Goal: Transaction & Acquisition: Purchase product/service

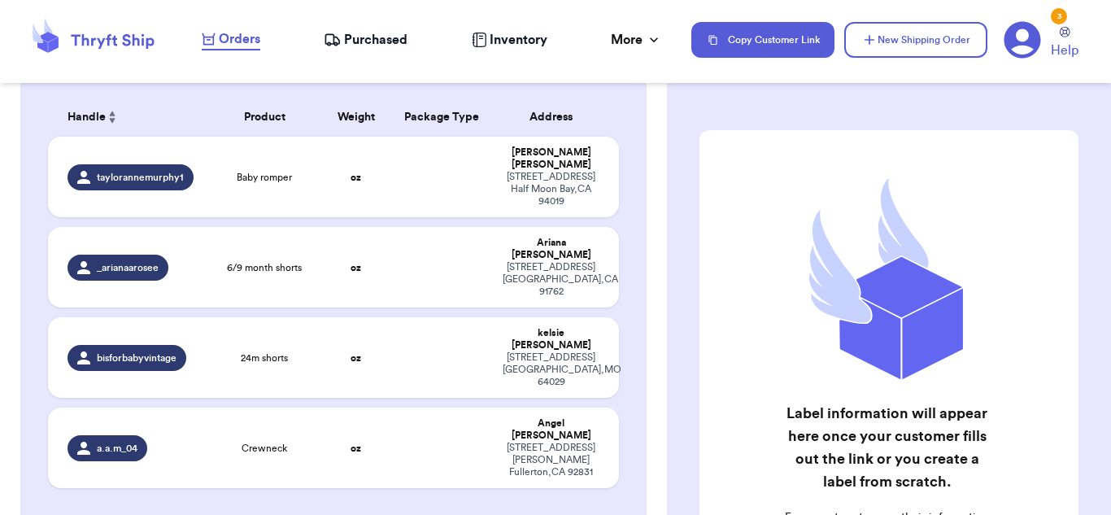
scroll to position [143, 0]
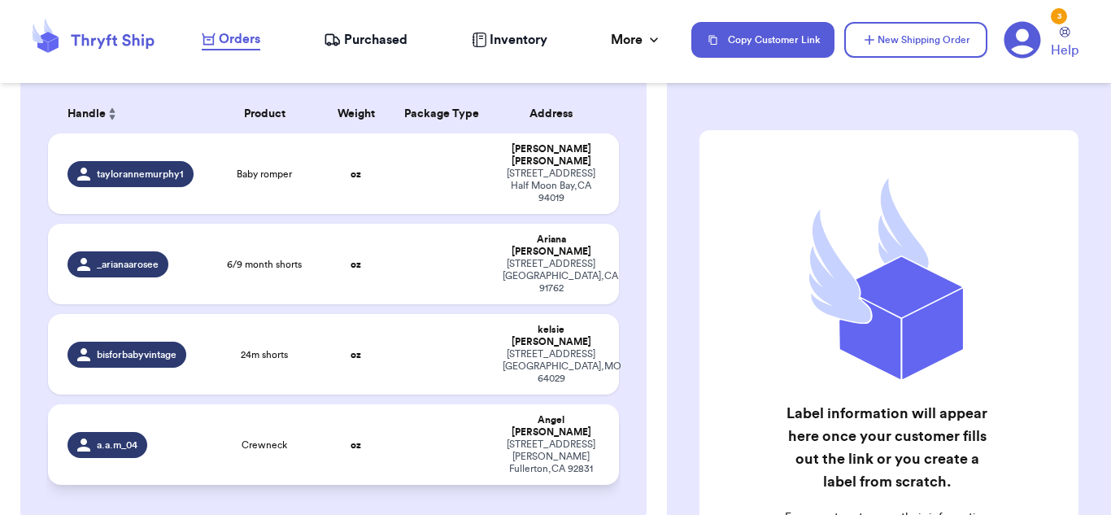
click at [497, 404] on td "[PERSON_NAME] [STREET_ADDRESS][PERSON_NAME]" at bounding box center [556, 444] width 126 height 81
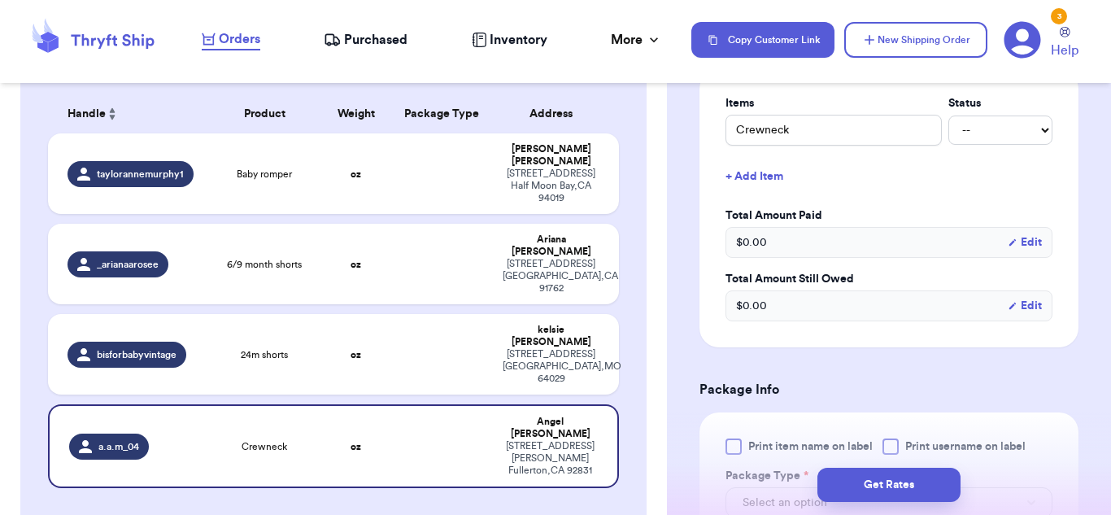
click at [819, 296] on div "$ 0.00 Edit" at bounding box center [888, 305] width 327 height 31
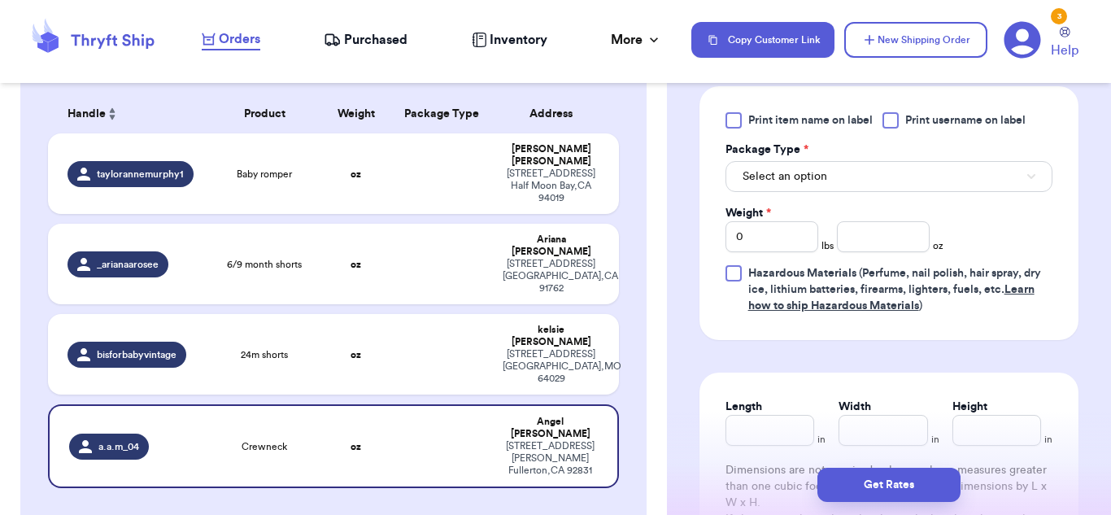
scroll to position [730, 0]
click at [872, 164] on button "Select an option" at bounding box center [888, 174] width 327 height 31
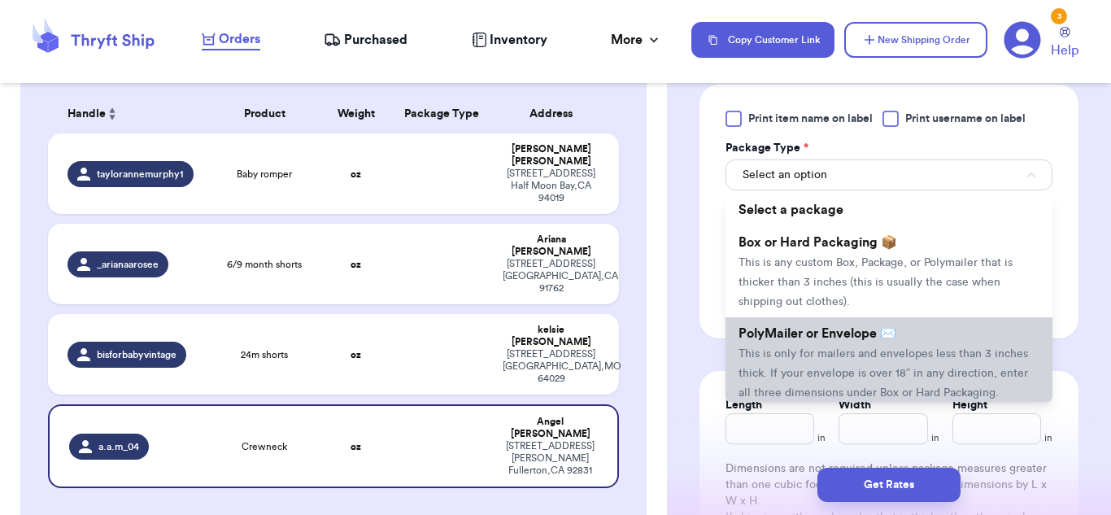
click at [823, 365] on li "PolyMailer or Envelope ✉️ This is only for mailers and envelopes less than 3 in…" at bounding box center [888, 362] width 327 height 91
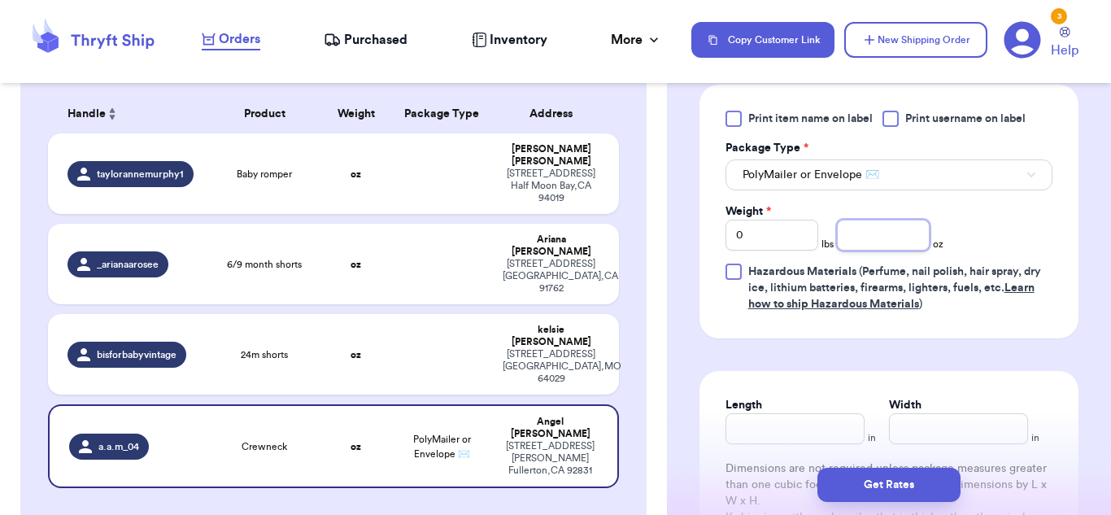
click at [885, 245] on input "number" at bounding box center [883, 235] width 93 height 31
type input "4.1"
click at [760, 441] on input "Length" at bounding box center [794, 428] width 139 height 31
type input "10"
click at [895, 429] on input "Width *" at bounding box center [958, 428] width 139 height 31
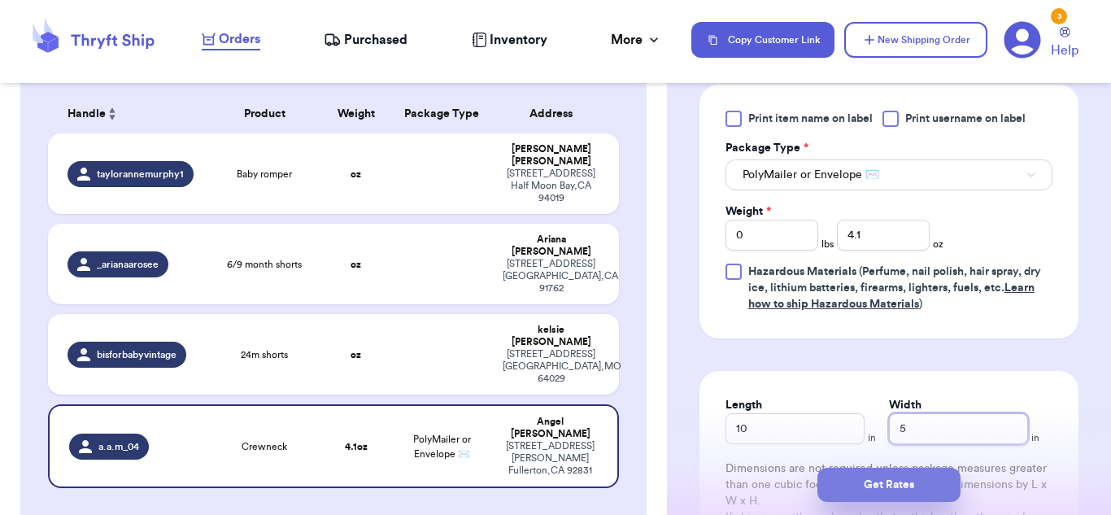
type input "5"
click at [892, 486] on button "Get Rates" at bounding box center [888, 485] width 143 height 34
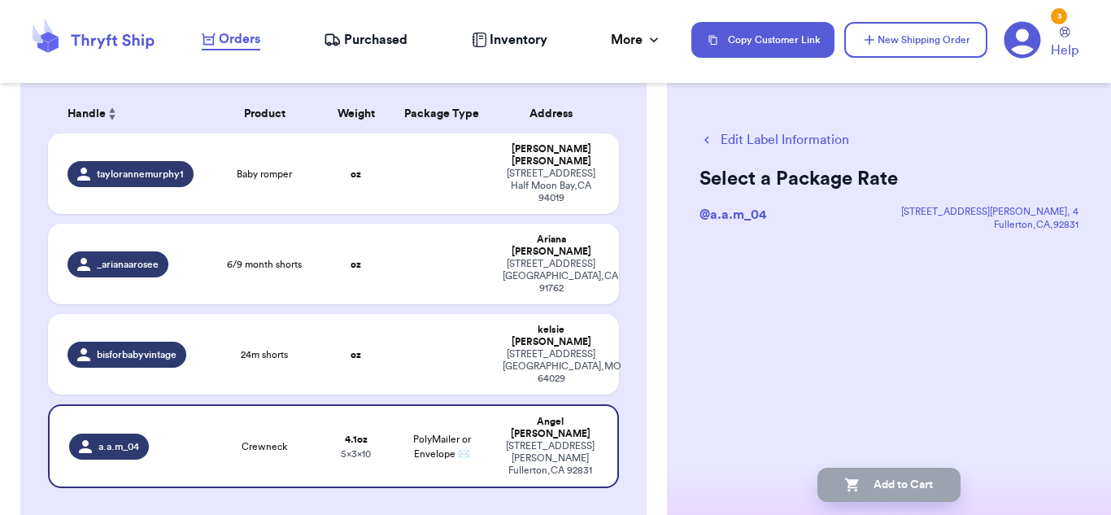
scroll to position [0, 0]
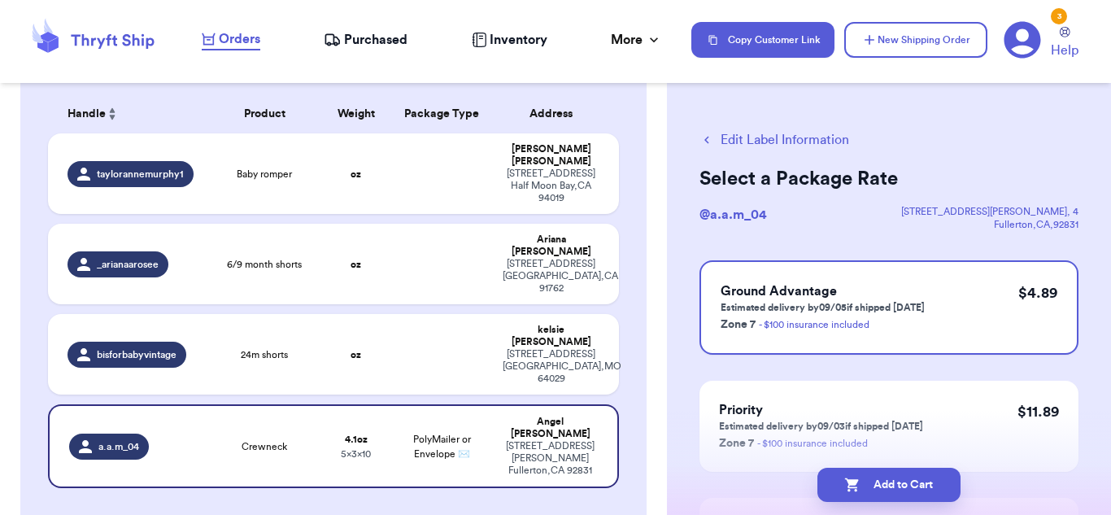
click at [892, 486] on button "Add to Cart" at bounding box center [888, 485] width 143 height 34
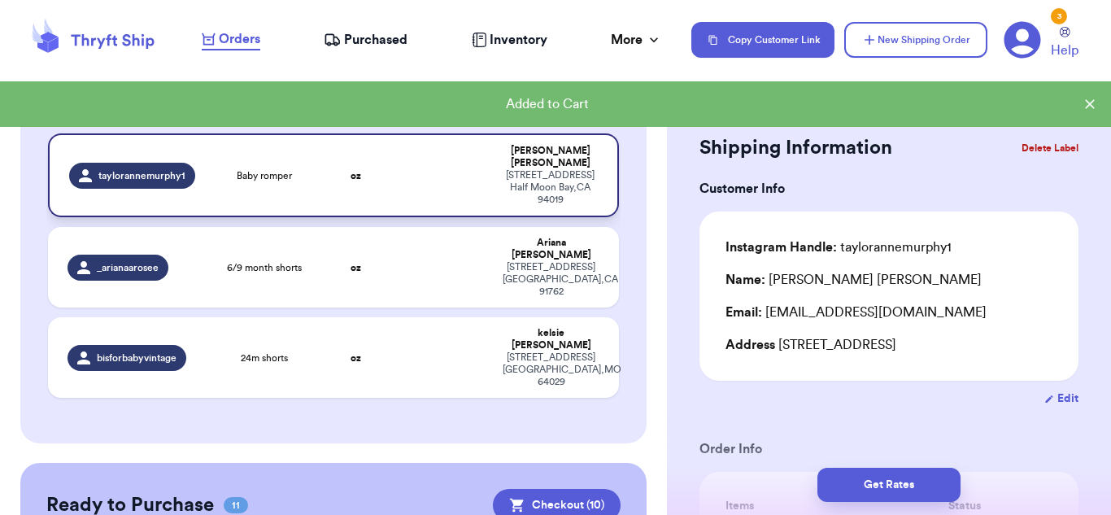
click at [464, 176] on td at bounding box center [441, 175] width 102 height 84
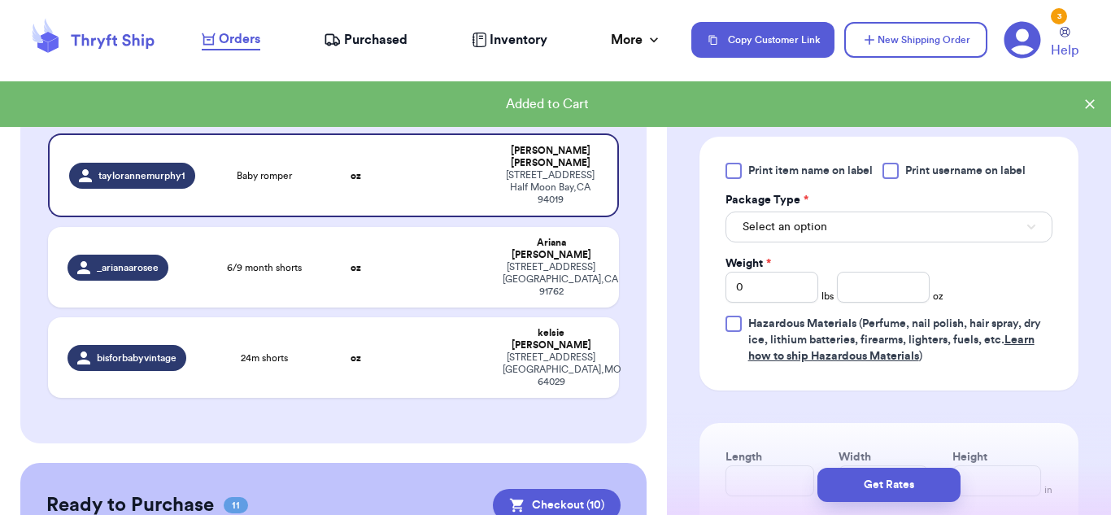
scroll to position [697, 0]
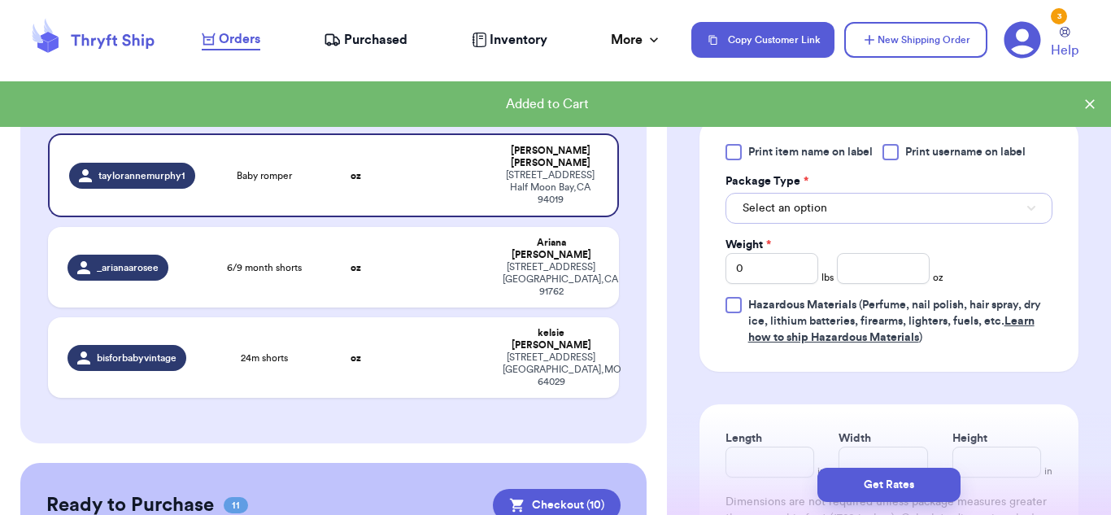
click at [843, 211] on button "Select an option" at bounding box center [888, 208] width 327 height 31
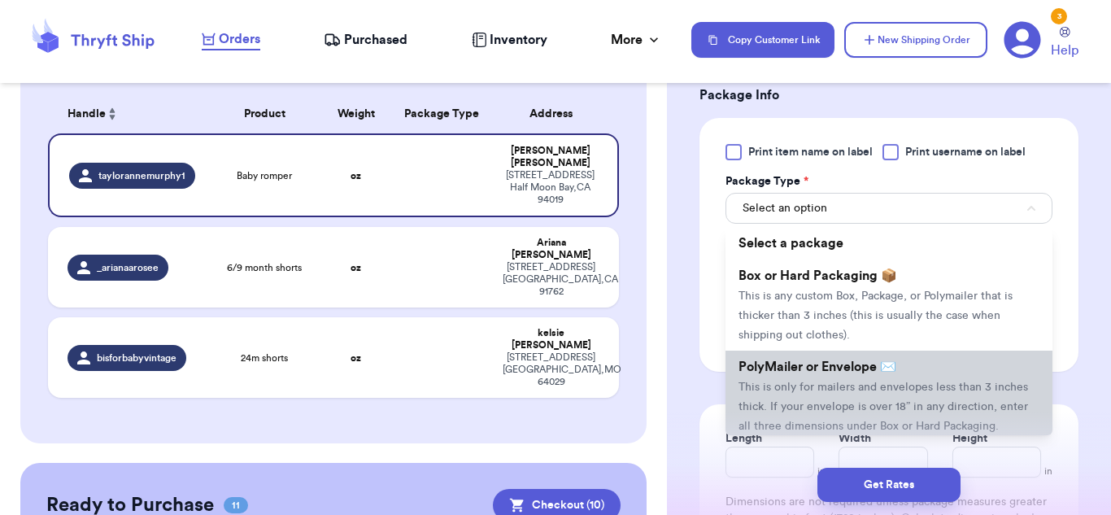
click at [826, 374] on li "PolyMailer or Envelope ✉️ This is only for mailers and envelopes less than 3 in…" at bounding box center [888, 396] width 327 height 91
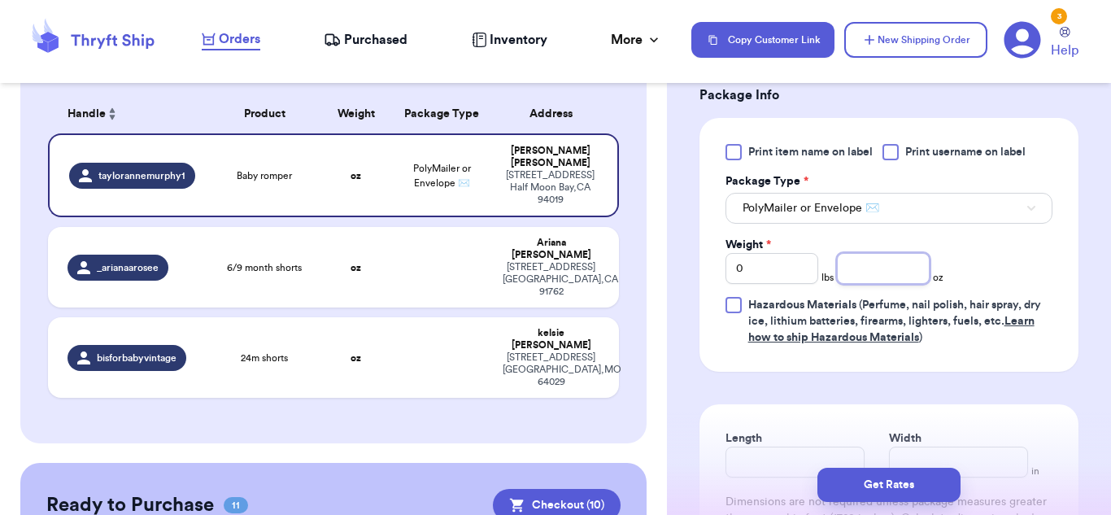
click at [856, 278] on input "number" at bounding box center [883, 268] width 93 height 31
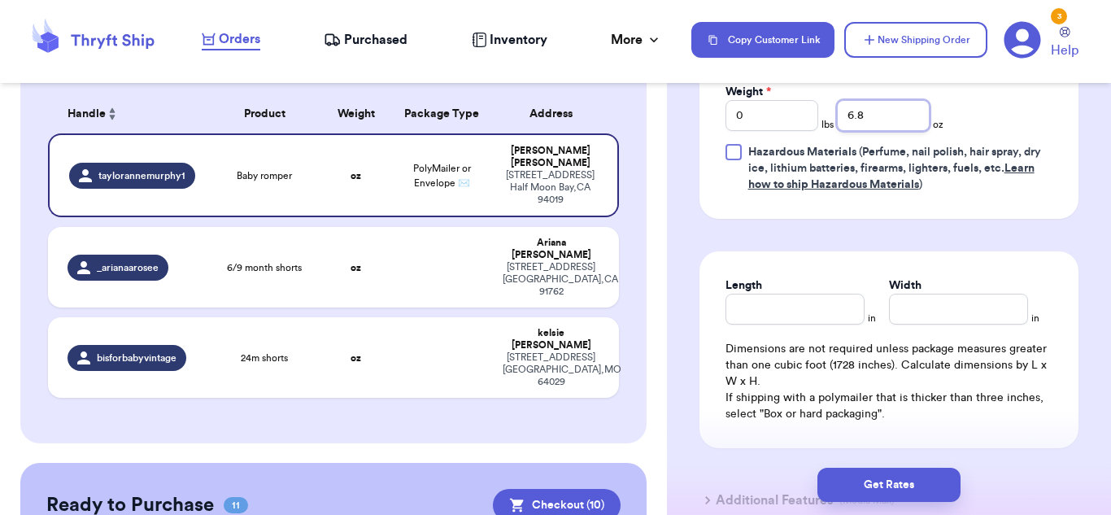
scroll to position [869, 0]
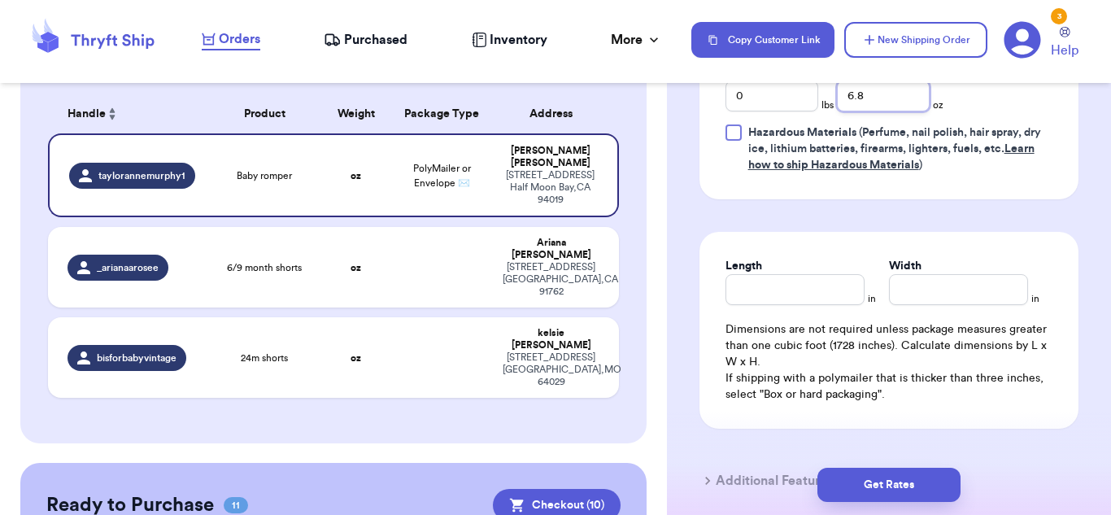
type input "6.8"
click at [826, 297] on input "Length" at bounding box center [794, 289] width 139 height 31
type input "10"
click at [895, 290] on input "Width *" at bounding box center [958, 289] width 139 height 31
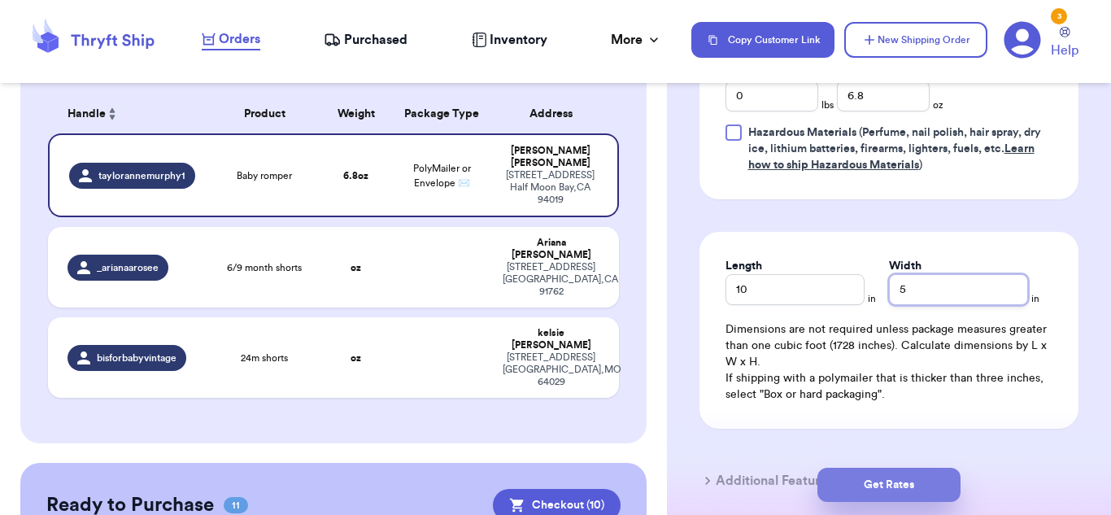
type input "5"
click at [888, 490] on button "Get Rates" at bounding box center [888, 485] width 143 height 34
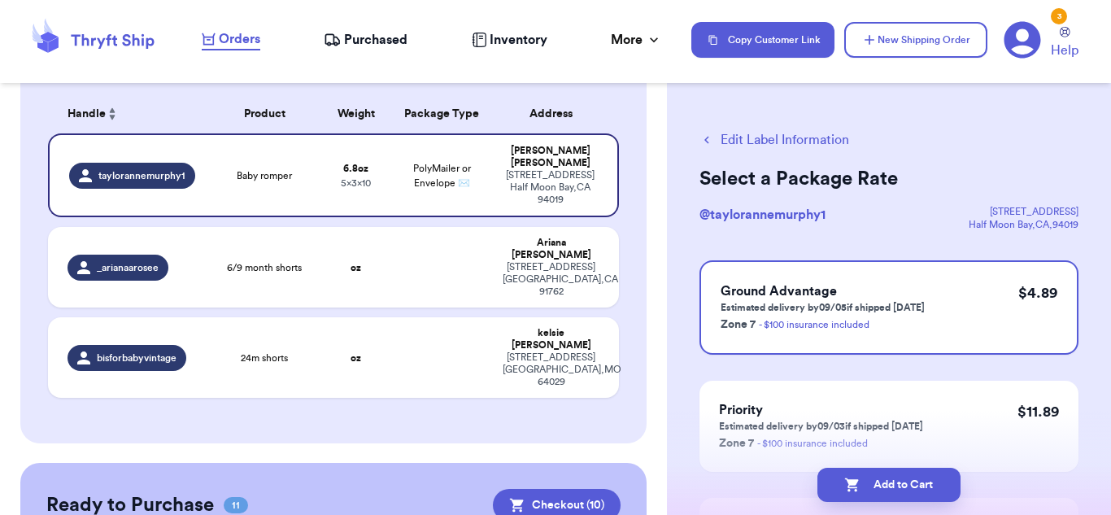
click at [888, 490] on button "Add to Cart" at bounding box center [888, 485] width 143 height 34
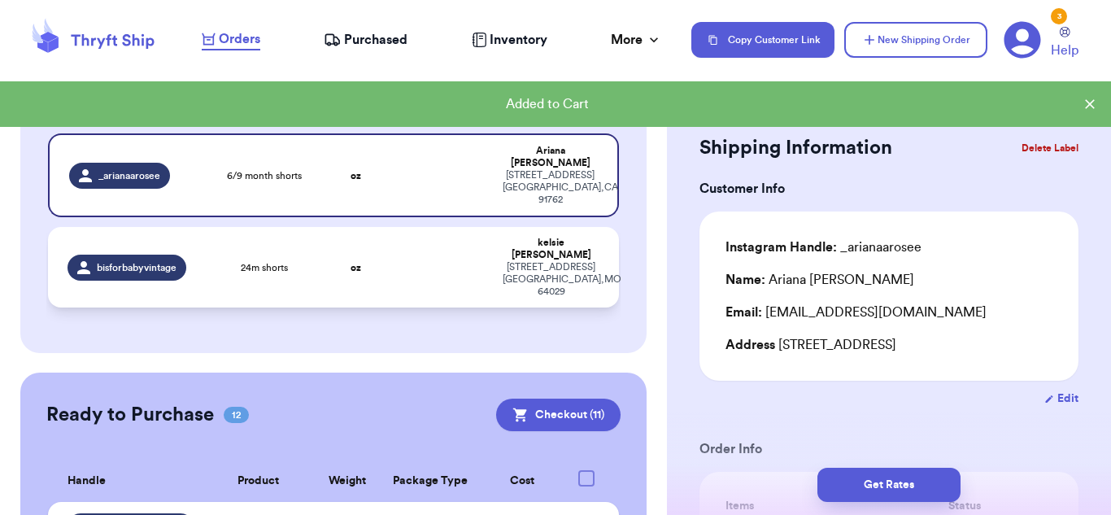
click at [553, 261] on div "[STREET_ADDRESS]" at bounding box center [551, 279] width 97 height 37
type input "24m shorts"
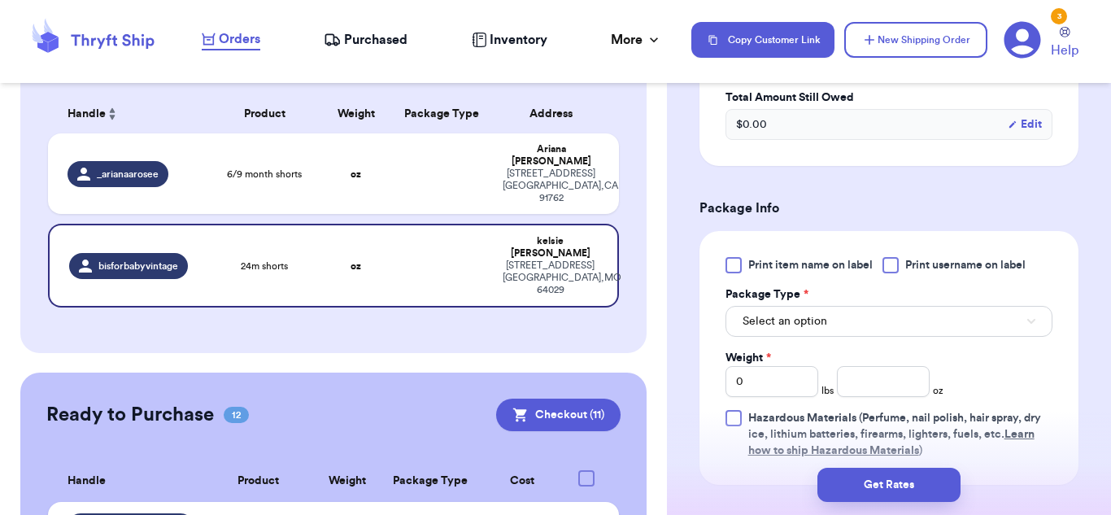
scroll to position [599, 0]
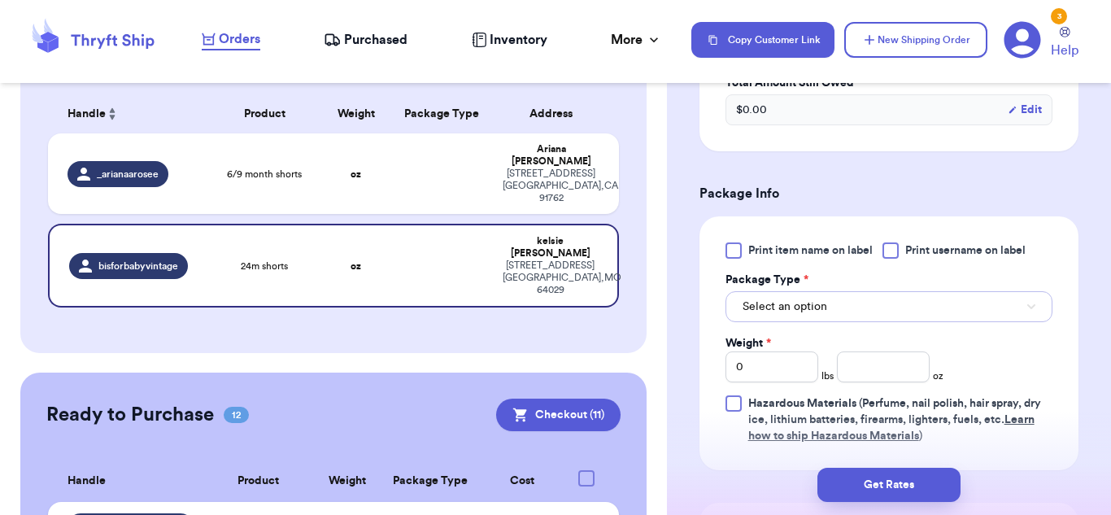
click at [903, 314] on button "Select an option" at bounding box center [888, 306] width 327 height 31
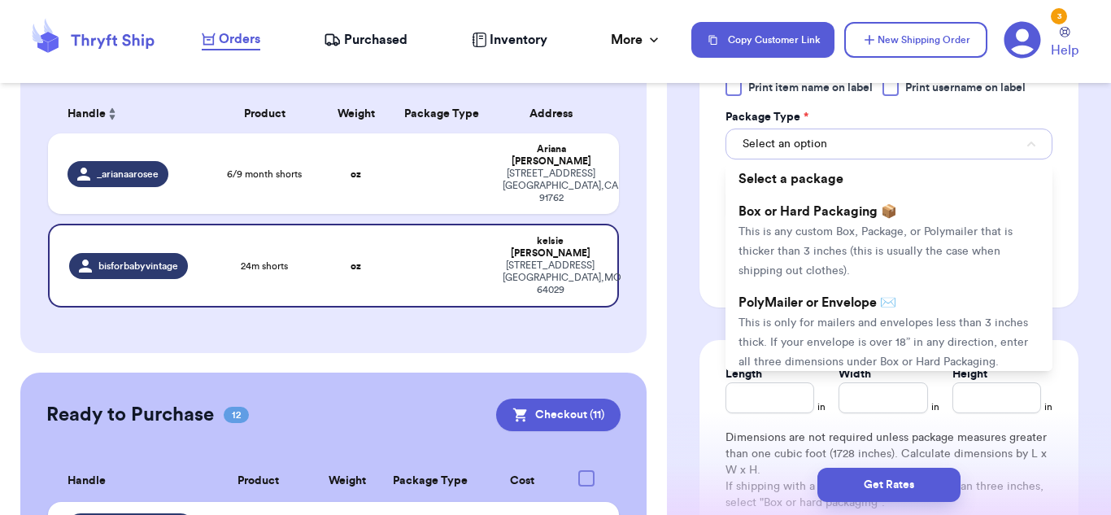
scroll to position [769, 0]
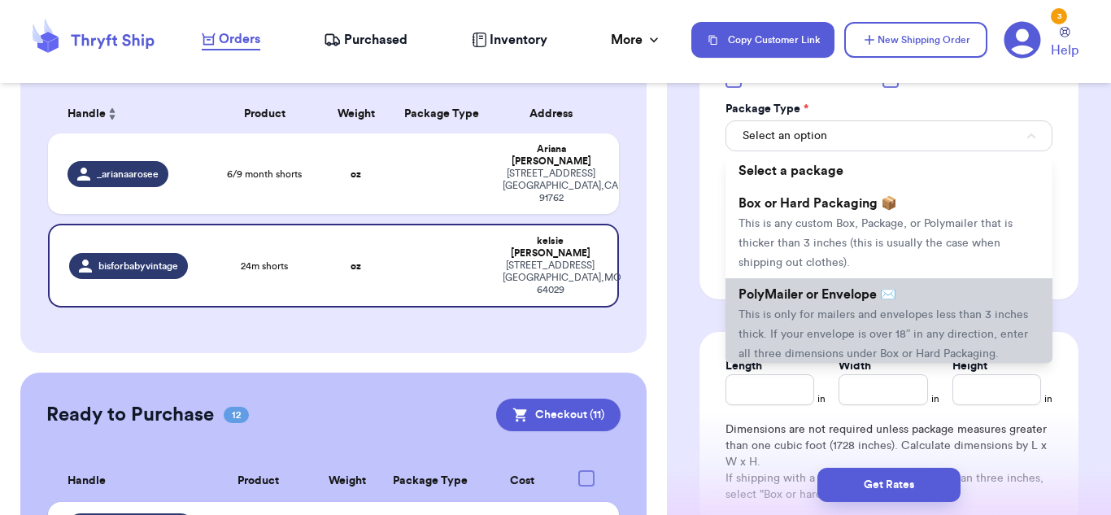
click at [780, 343] on li "PolyMailer or Envelope ✉️ This is only for mailers and envelopes less than 3 in…" at bounding box center [888, 323] width 327 height 91
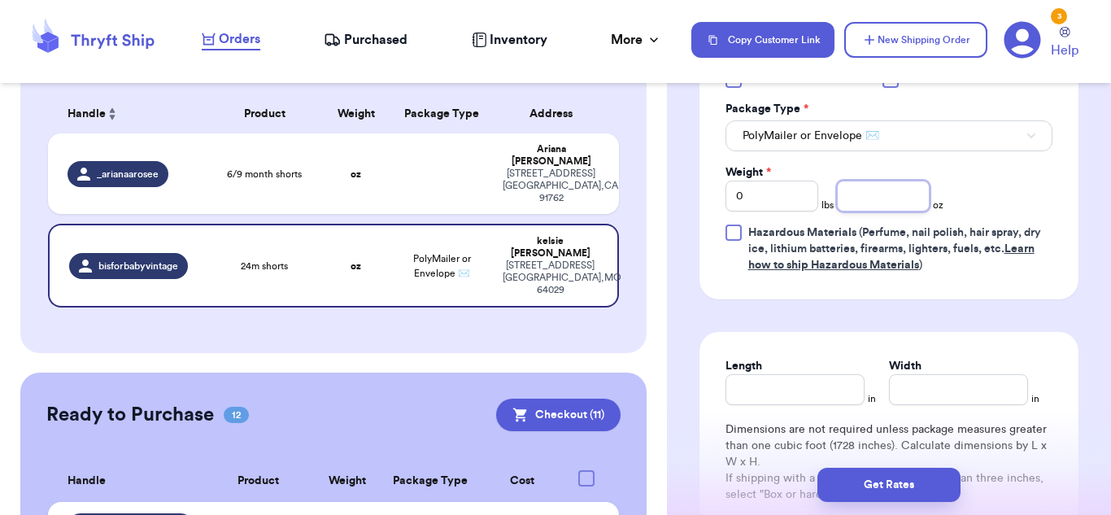
click at [859, 195] on input "number" at bounding box center [883, 196] width 93 height 31
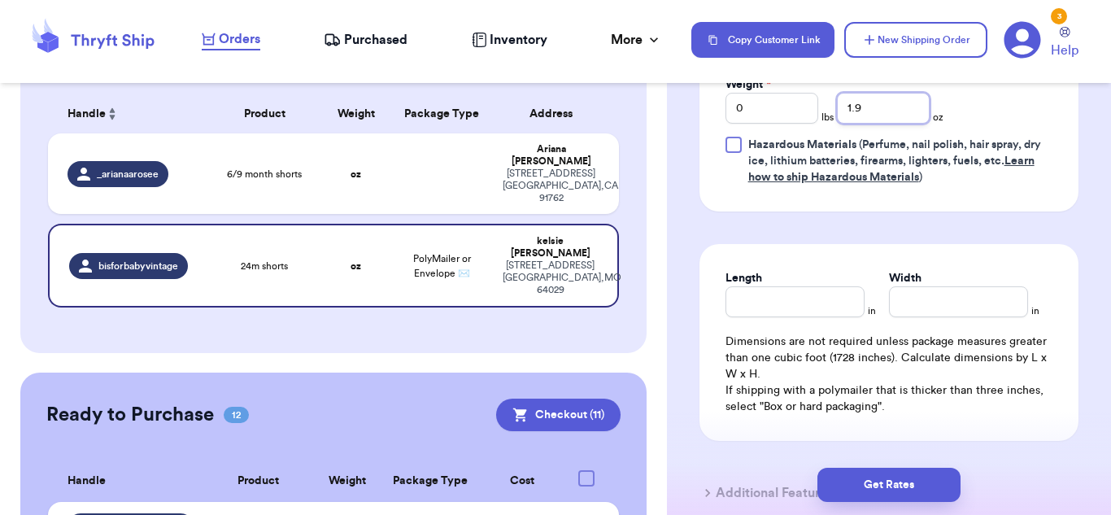
scroll to position [860, 0]
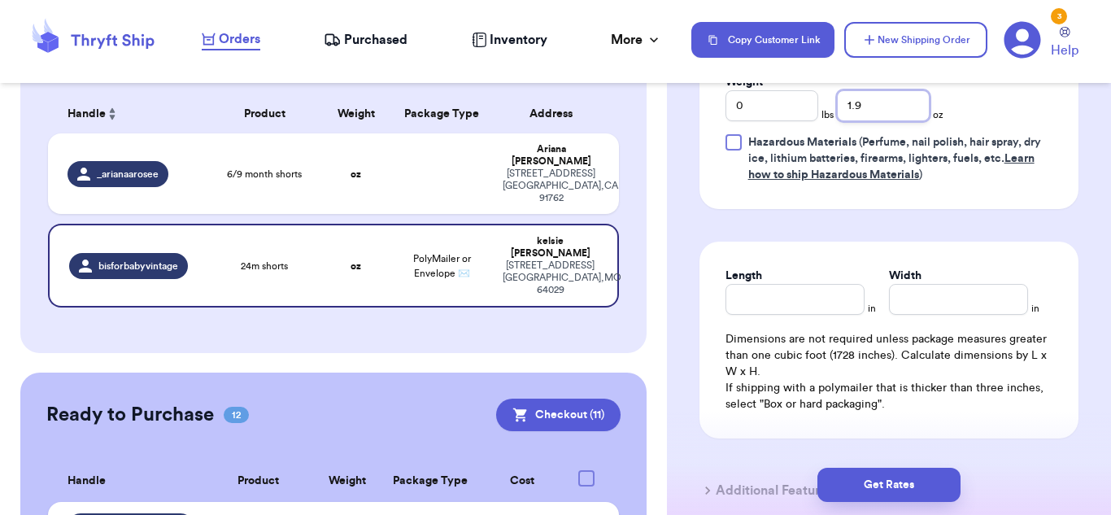
type input "1.9"
click at [847, 305] on input "Length" at bounding box center [794, 299] width 139 height 31
type input "10"
click at [972, 291] on input "Width *" at bounding box center [958, 299] width 139 height 31
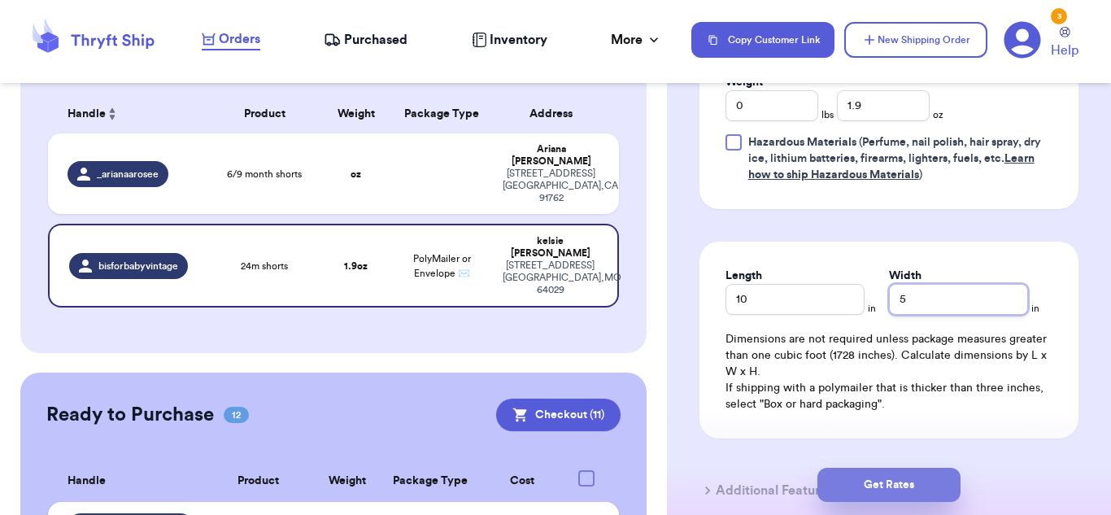
type input "5"
click at [896, 475] on button "Get Rates" at bounding box center [888, 485] width 143 height 34
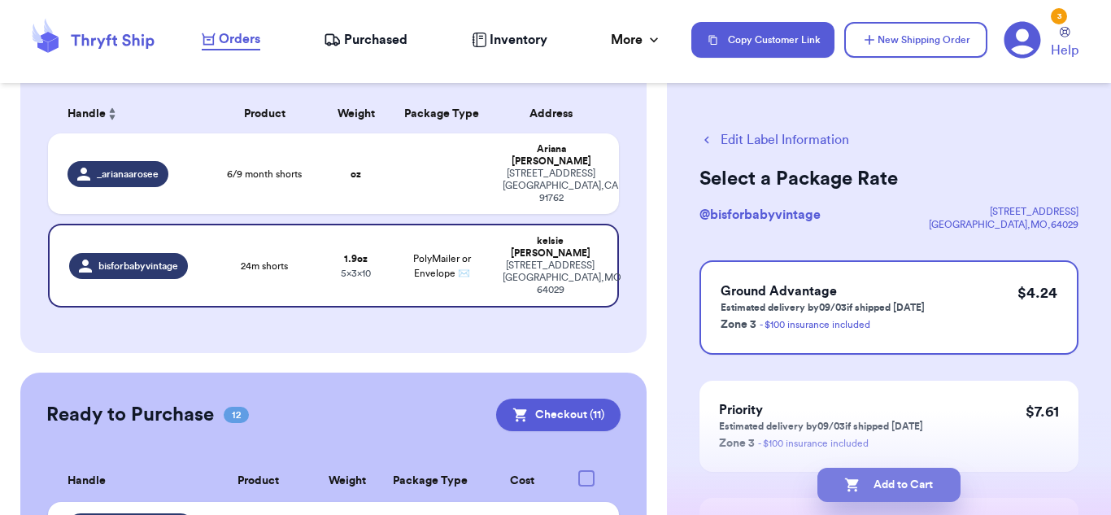
click at [934, 492] on button "Add to Cart" at bounding box center [888, 485] width 143 height 34
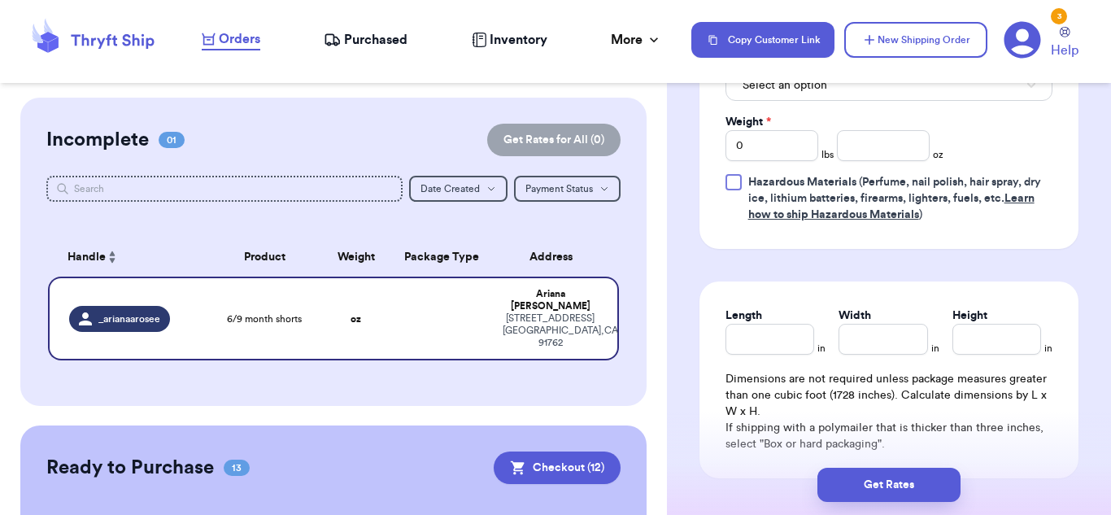
scroll to position [729, 0]
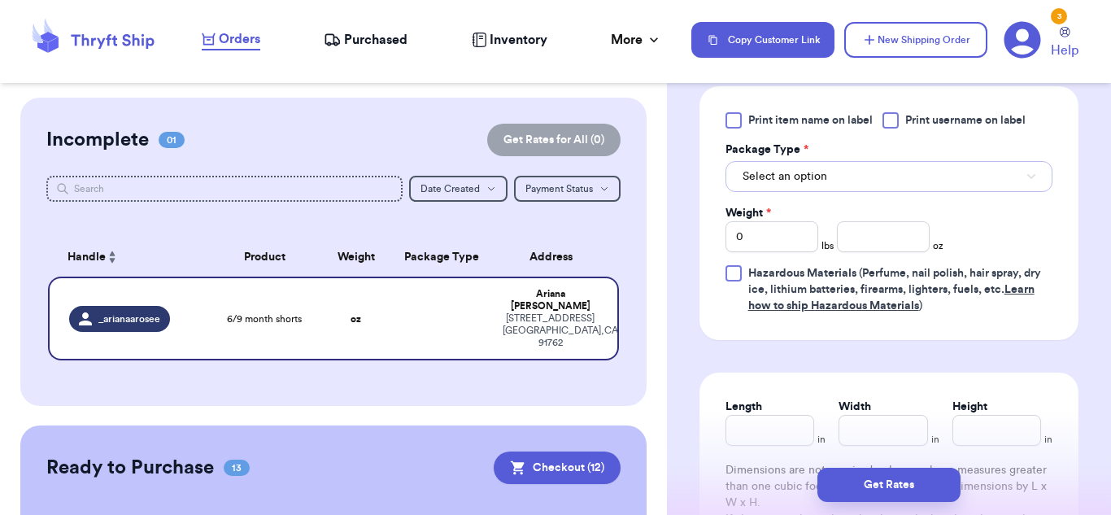
click at [856, 192] on button "Select an option" at bounding box center [888, 176] width 327 height 31
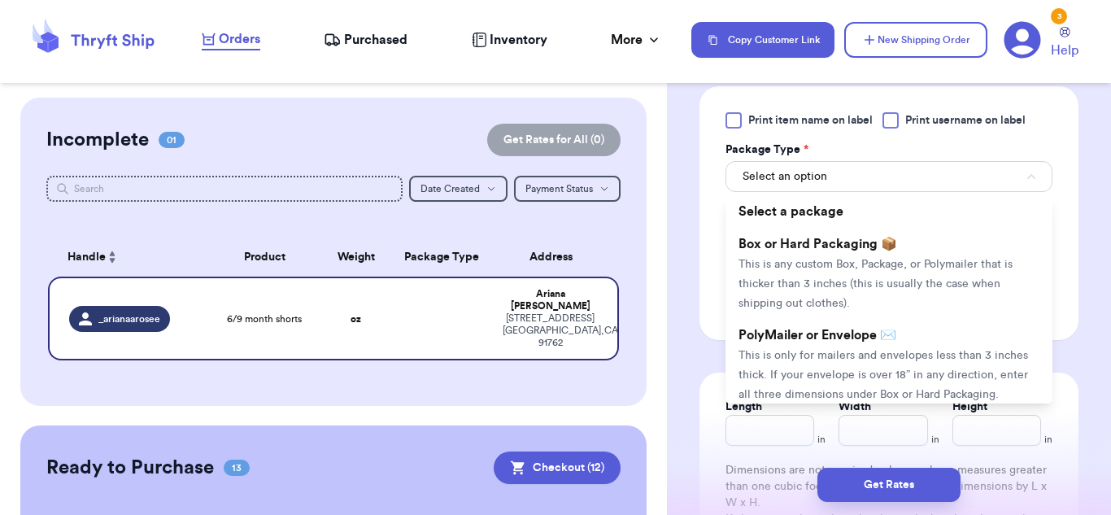
drag, startPoint x: 807, startPoint y: 372, endPoint x: 815, endPoint y: 347, distance: 25.7
click at [806, 372] on span "This is only for mailers and envelopes less than 3 inches thick. If your envelo…" at bounding box center [883, 375] width 290 height 50
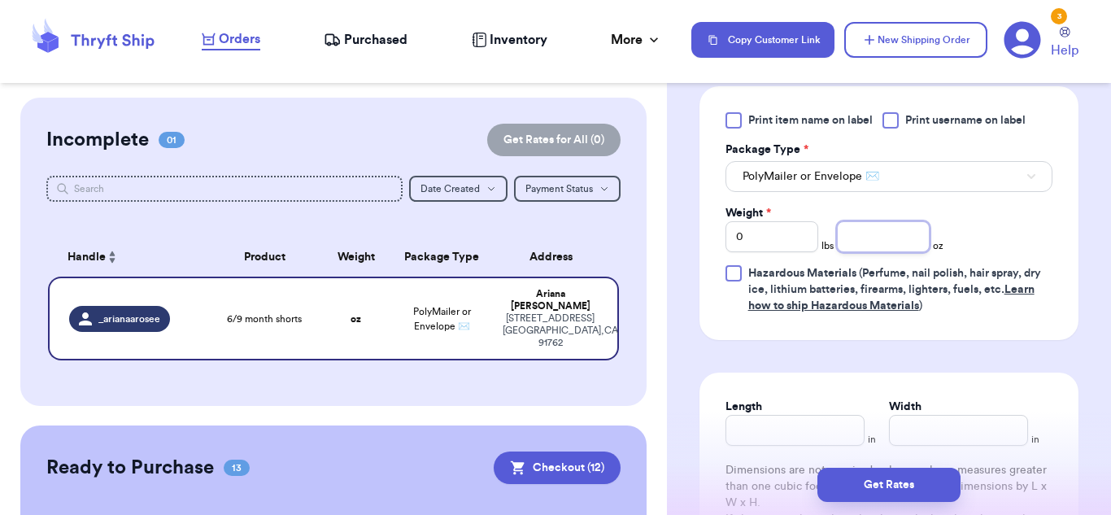
drag, startPoint x: 881, startPoint y: 250, endPoint x: 863, endPoint y: 255, distance: 18.5
click at [878, 252] on input "number" at bounding box center [883, 236] width 93 height 31
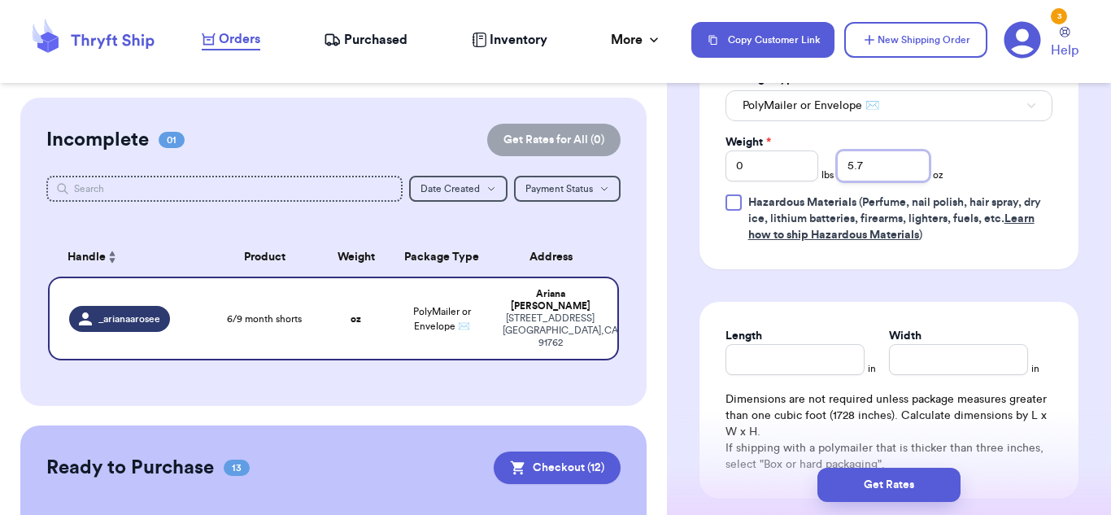
scroll to position [820, 0]
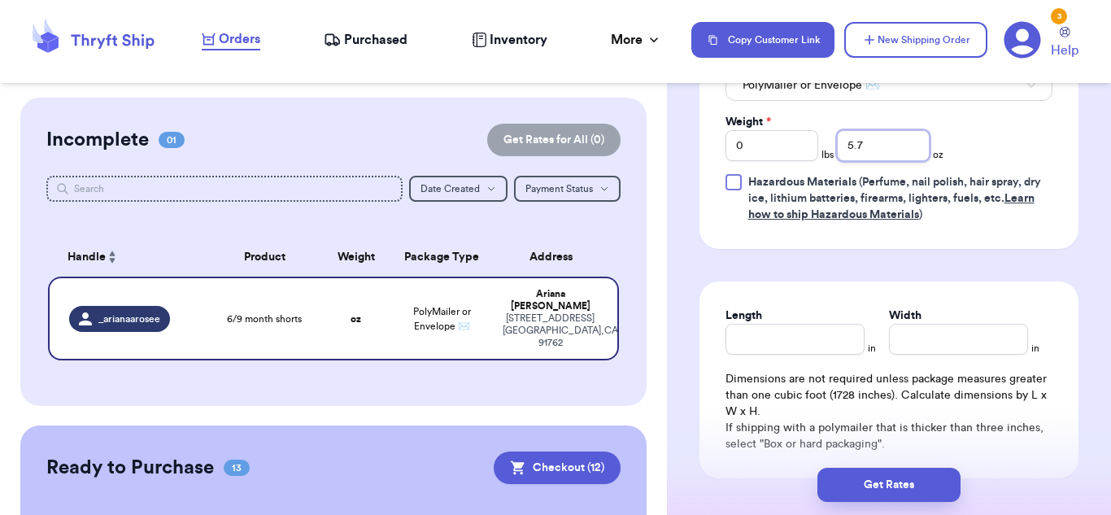
type input "5.7"
drag, startPoint x: 829, startPoint y: 346, endPoint x: 797, endPoint y: 335, distance: 33.7
click at [828, 346] on input "Length" at bounding box center [794, 339] width 139 height 31
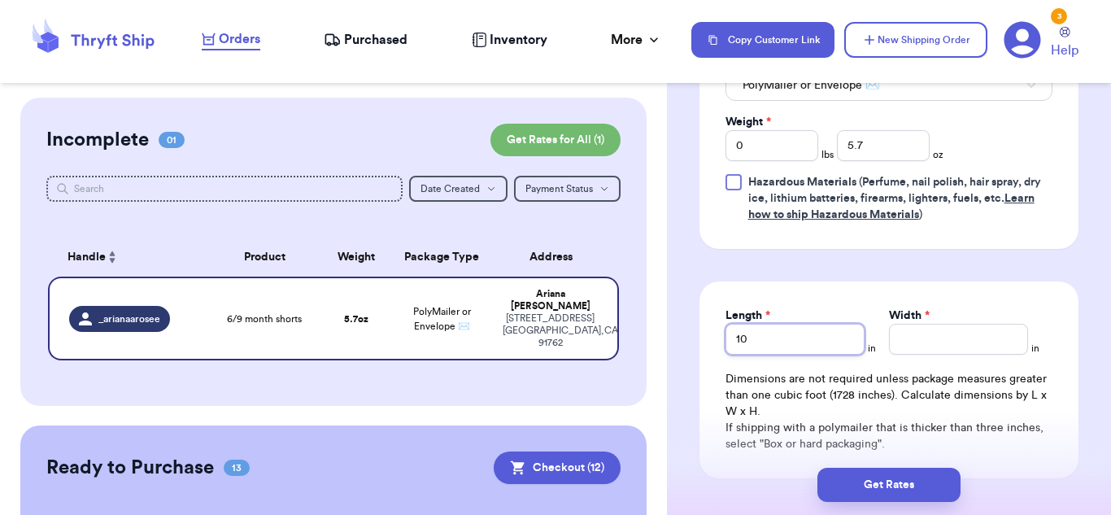
type input "10"
click at [936, 355] on input "Width *" at bounding box center [958, 339] width 139 height 31
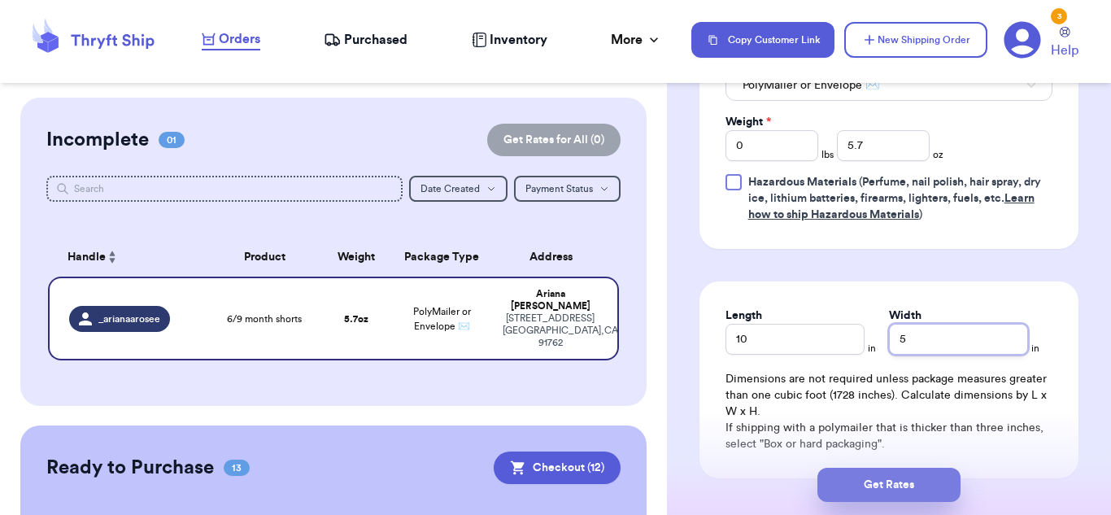
type input "5"
click at [881, 483] on button "Get Rates" at bounding box center [888, 485] width 143 height 34
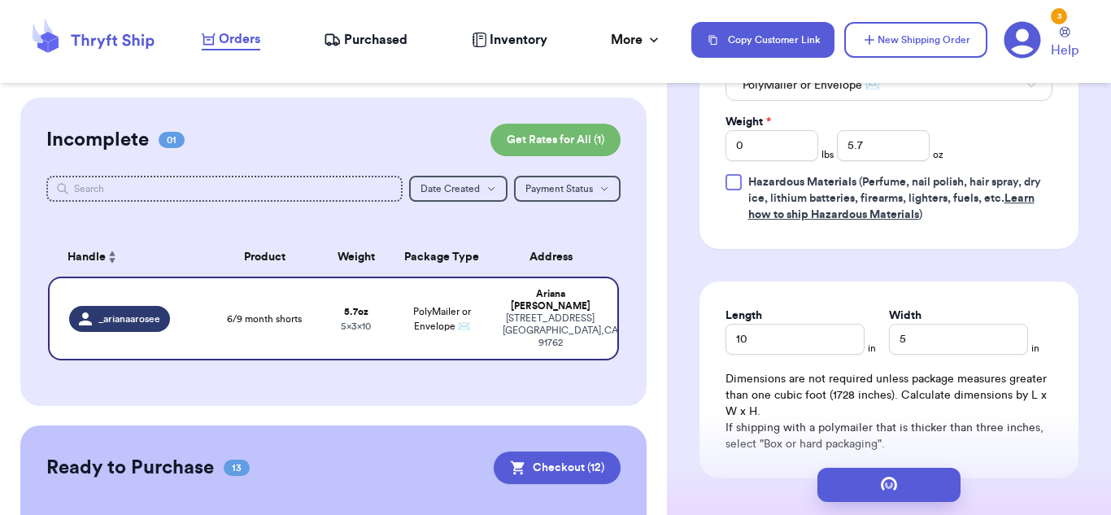
scroll to position [0, 0]
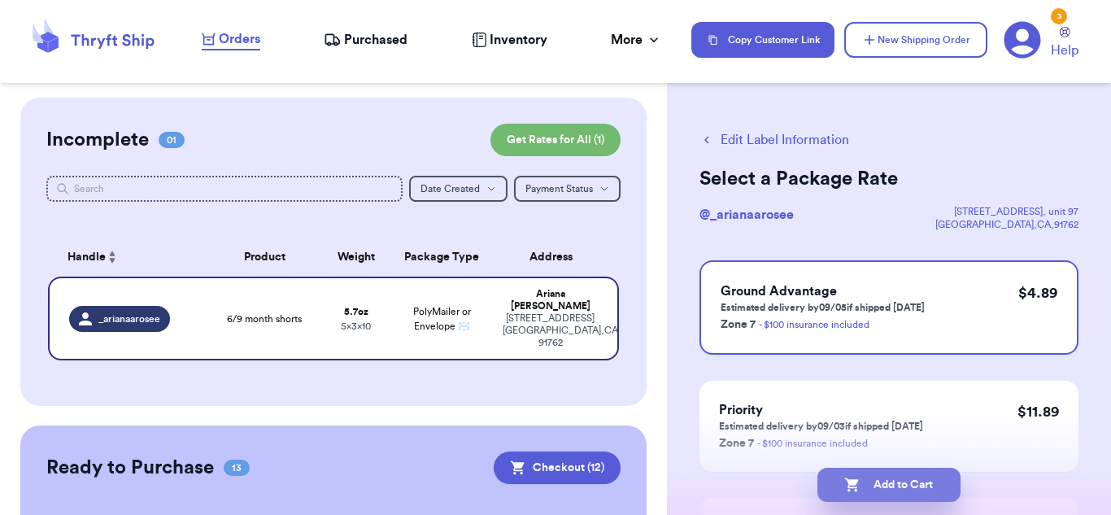
click at [919, 494] on button "Add to Cart" at bounding box center [888, 485] width 143 height 34
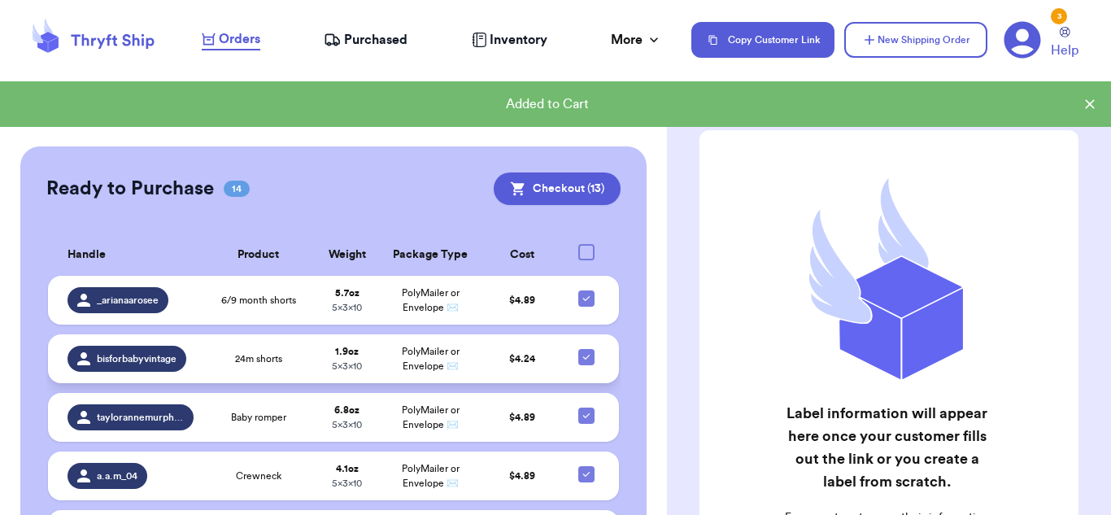
scroll to position [273, 0]
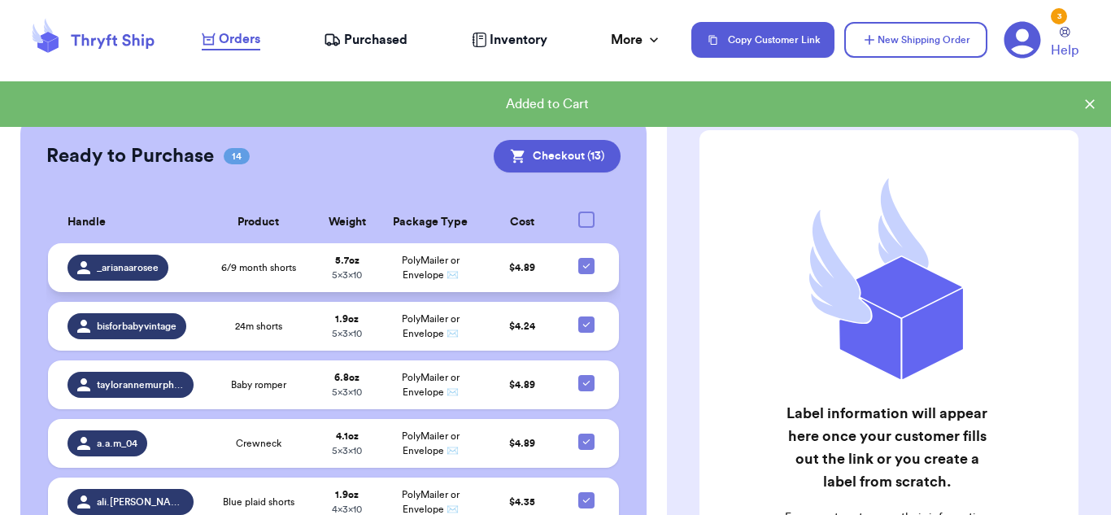
click at [449, 255] on span "PolyMailer or Envelope ✉️" at bounding box center [431, 267] width 58 height 24
